Goal: Task Accomplishment & Management: Manage account settings

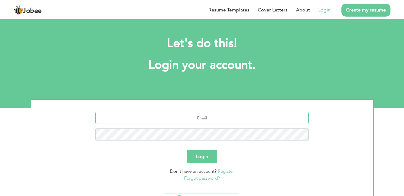
click at [227, 114] on input "text" at bounding box center [201, 118] width 213 height 12
type input "[EMAIL_ADDRESS][DOMAIN_NAME]"
drag, startPoint x: 203, startPoint y: 118, endPoint x: 169, endPoint y: 117, distance: 34.0
click at [169, 117] on input "awaisabid555@gmail.com" at bounding box center [201, 118] width 213 height 12
click at [203, 151] on button "Login" at bounding box center [202, 156] width 30 height 13
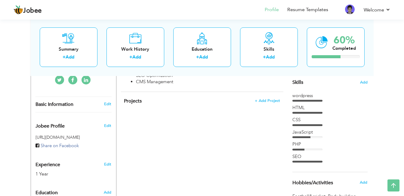
scroll to position [152, 0]
click at [312, 97] on div "wordpress" at bounding box center [330, 96] width 75 height 6
click at [297, 83] on span "Skills" at bounding box center [298, 82] width 11 height 7
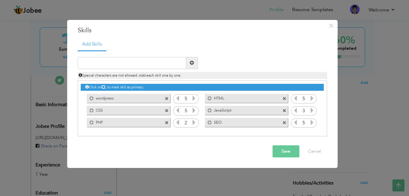
click at [167, 123] on span at bounding box center [167, 123] width 4 height 4
click at [286, 110] on span at bounding box center [284, 111] width 4 height 4
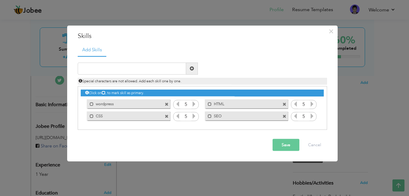
click at [278, 142] on button "Save" at bounding box center [285, 144] width 27 height 12
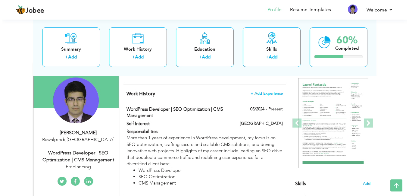
scroll to position [68, 0]
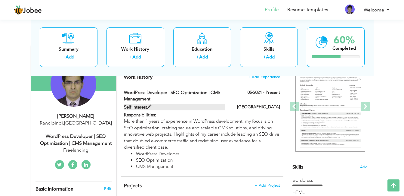
click at [150, 105] on span at bounding box center [149, 106] width 5 height 5
type input "WordPress Developer | SEO Optimization | CMS Management"
type input "Self Interest"
type input "05/2024"
type input "Pakistan"
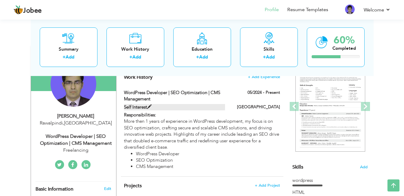
checkbox input "true"
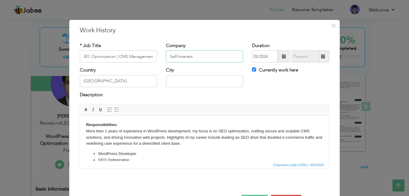
scroll to position [0, 0]
click at [196, 54] on input "Self Interest" at bounding box center [204, 56] width 77 height 12
click at [200, 55] on input "Self Interest" at bounding box center [204, 56] width 77 height 12
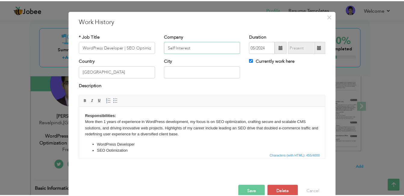
scroll to position [21, 0]
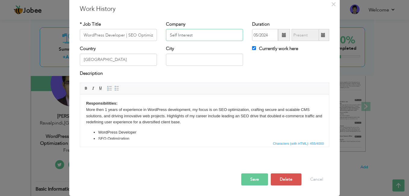
type input "Self Interest"
click at [247, 175] on button "Save" at bounding box center [254, 179] width 27 height 12
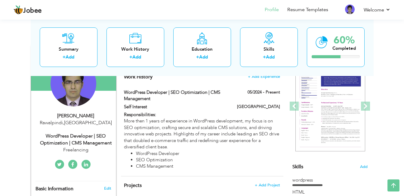
scroll to position [30, 0]
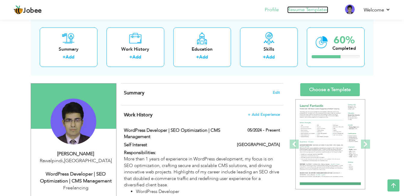
click at [296, 10] on link "Resume Templates" at bounding box center [307, 9] width 41 height 7
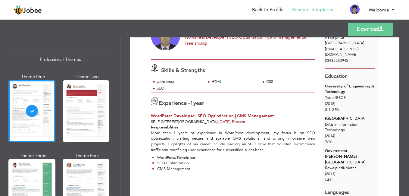
scroll to position [23, 0]
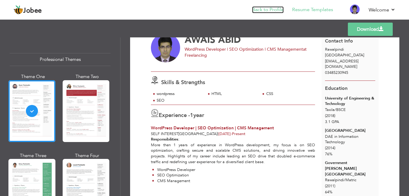
click at [272, 9] on link "Back to Profile" at bounding box center [268, 9] width 32 height 7
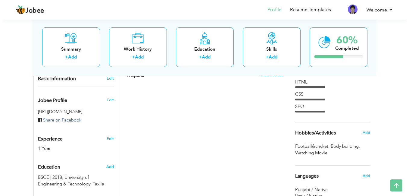
scroll to position [169, 0]
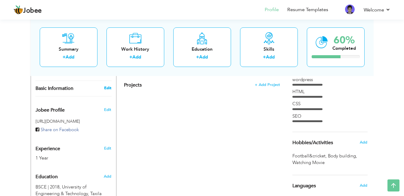
click at [110, 87] on link "Edit" at bounding box center [107, 87] width 7 height 5
type input "AWAIS"
type input "ABID"
type input "03485230945"
select select "number:166"
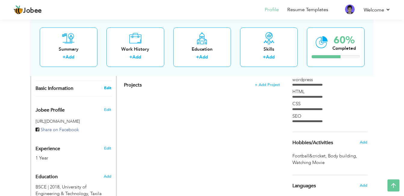
type input "Rawalpindi"
select select "number:3"
type input "Freelancing"
type input "WordPress Developer | SEO Optimization | CMS Management"
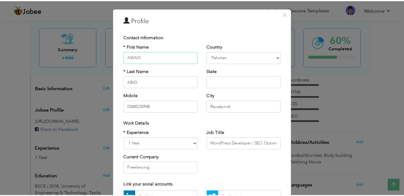
scroll to position [5, 0]
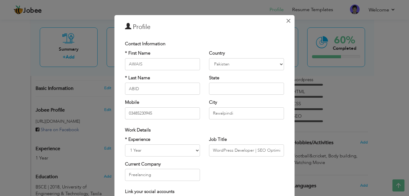
click at [286, 20] on span "×" at bounding box center [288, 20] width 5 height 11
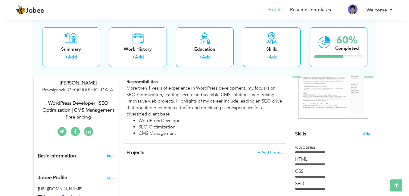
scroll to position [108, 0]
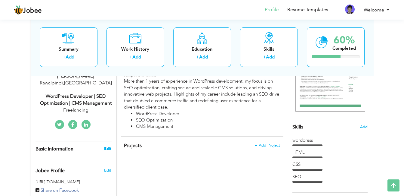
click at [107, 148] on link "Edit" at bounding box center [107, 148] width 7 height 5
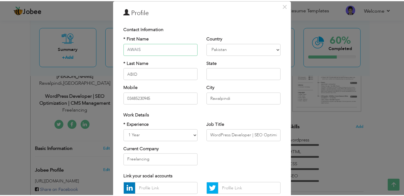
scroll to position [18, 0]
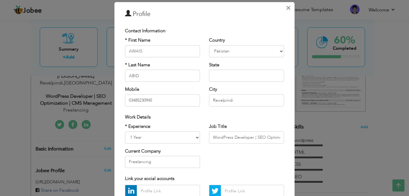
click at [288, 5] on span "×" at bounding box center [288, 7] width 5 height 11
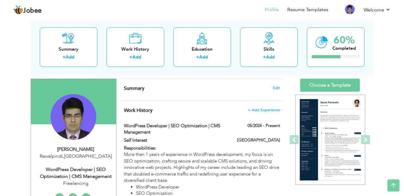
scroll to position [0, 0]
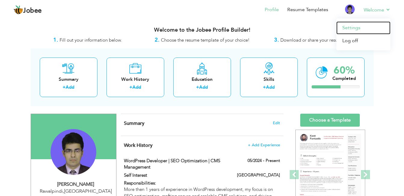
click at [358, 28] on link "Settings" at bounding box center [364, 27] width 54 height 13
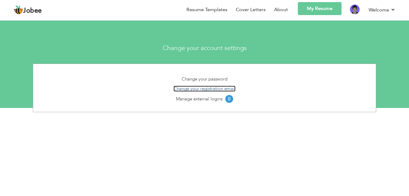
click at [200, 88] on link "Change your registration email" at bounding box center [204, 88] width 62 height 6
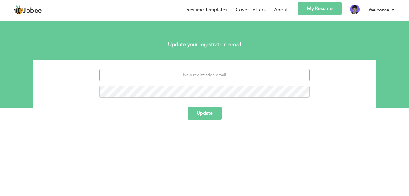
click at [198, 76] on input "email" at bounding box center [204, 75] width 210 height 12
click at [205, 75] on input "[EMAIL_ADDRESS][DOMAIN_NAME]" at bounding box center [204, 75] width 210 height 12
type input "[EMAIL_ADDRESS][DOMAIN_NAME]"
drag, startPoint x: 205, startPoint y: 75, endPoint x: 181, endPoint y: 75, distance: 24.4
click at [181, 75] on input "[EMAIL_ADDRESS][DOMAIN_NAME]" at bounding box center [204, 75] width 210 height 12
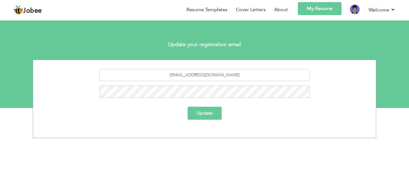
click at [203, 112] on button "Update" at bounding box center [205, 113] width 34 height 13
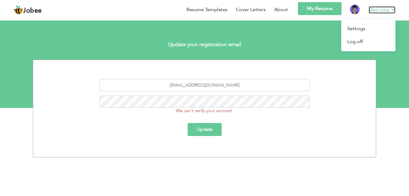
click at [393, 8] on link "Welcome" at bounding box center [381, 9] width 27 height 7
click at [358, 39] on link "Log off" at bounding box center [368, 41] width 54 height 13
